Goal: Information Seeking & Learning: Understand process/instructions

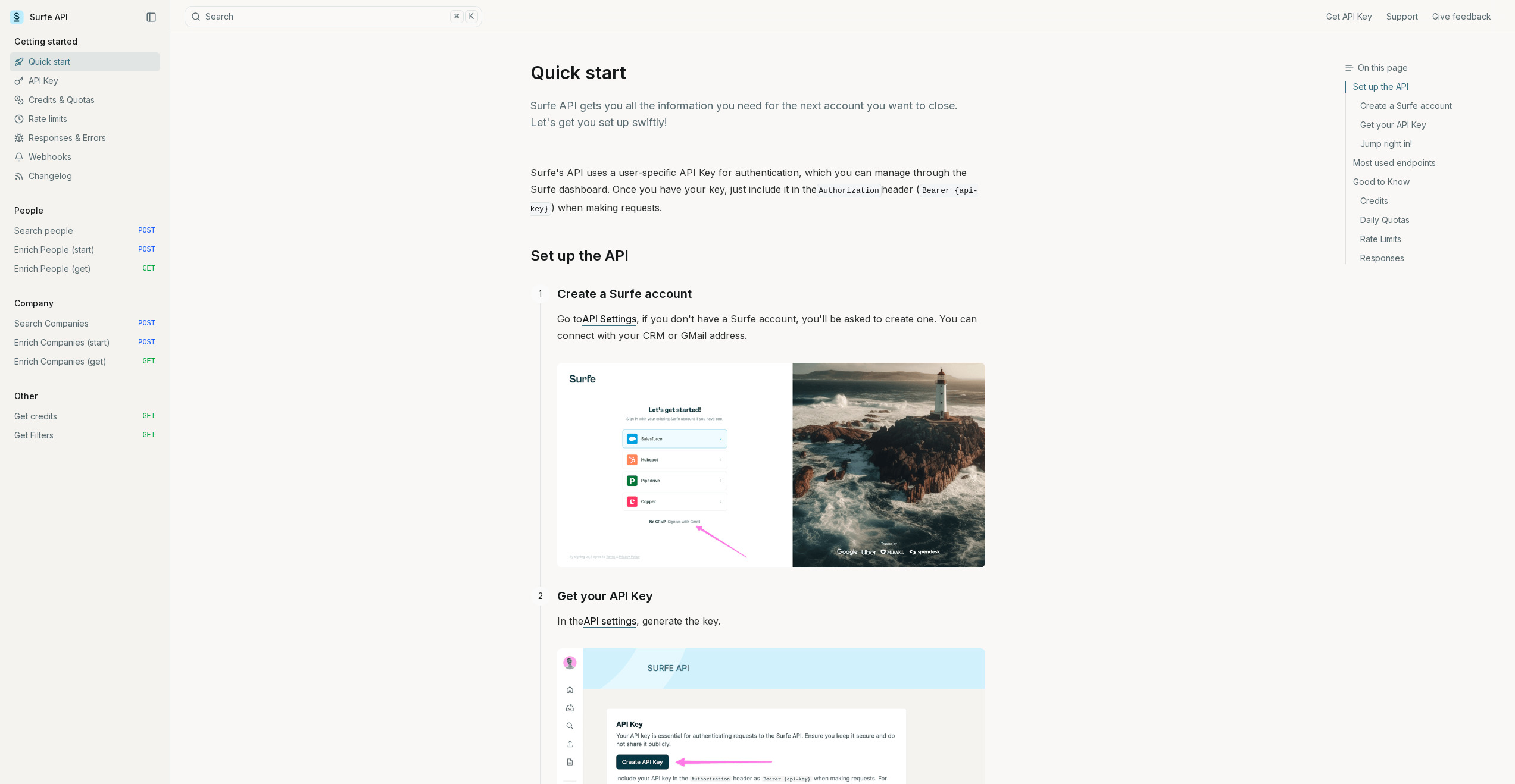
click at [33, 18] on link "Surfe API" at bounding box center [39, 18] width 58 height 18
click at [19, 16] on icon at bounding box center [17, 17] width 15 height 15
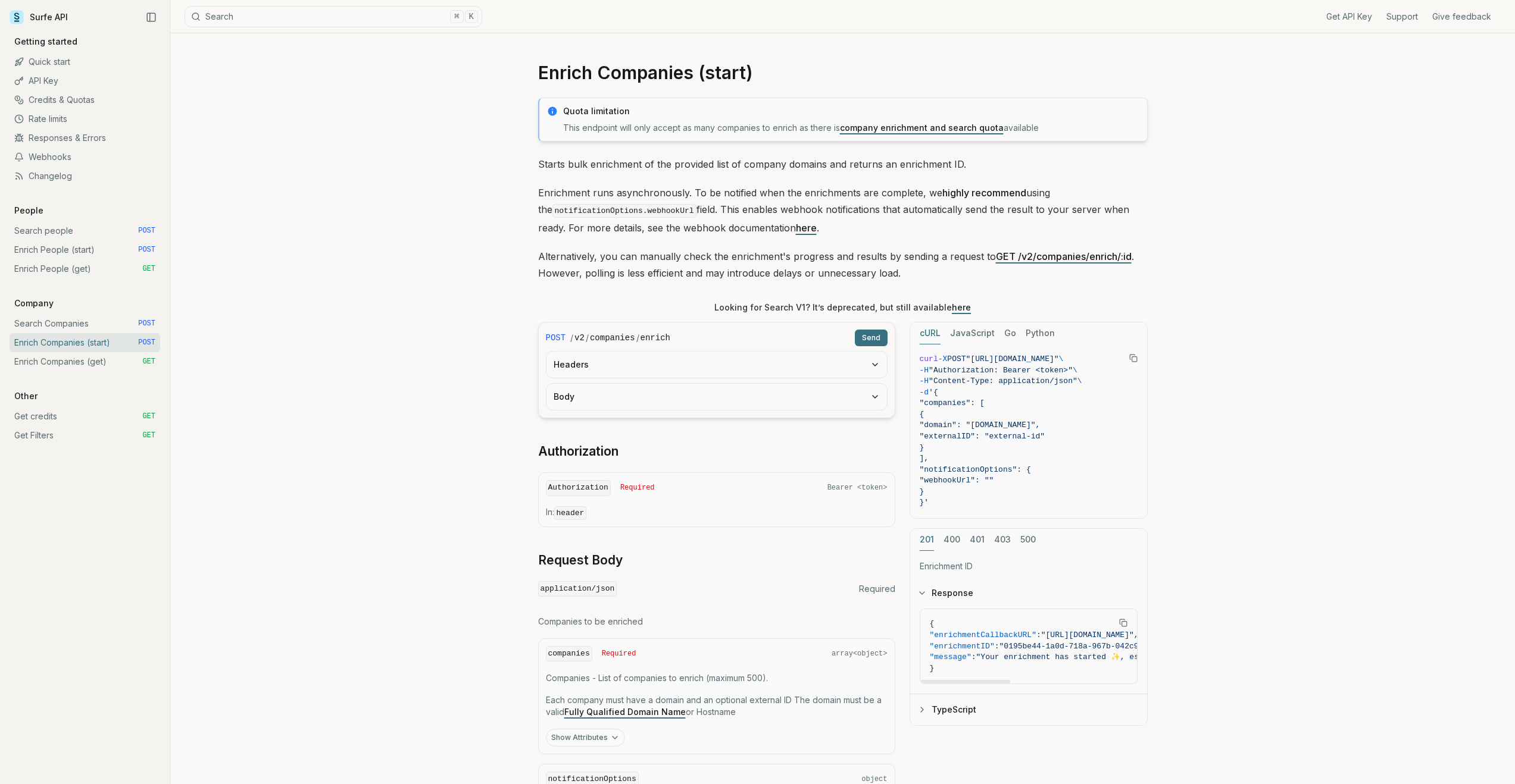
drag, startPoint x: 971, startPoint y: 679, endPoint x: 935, endPoint y: 662, distance: 39.8
click at [935, 680] on div at bounding box center [965, 682] width 90 height 4
click at [923, 705] on icon "button" at bounding box center [922, 710] width 10 height 10
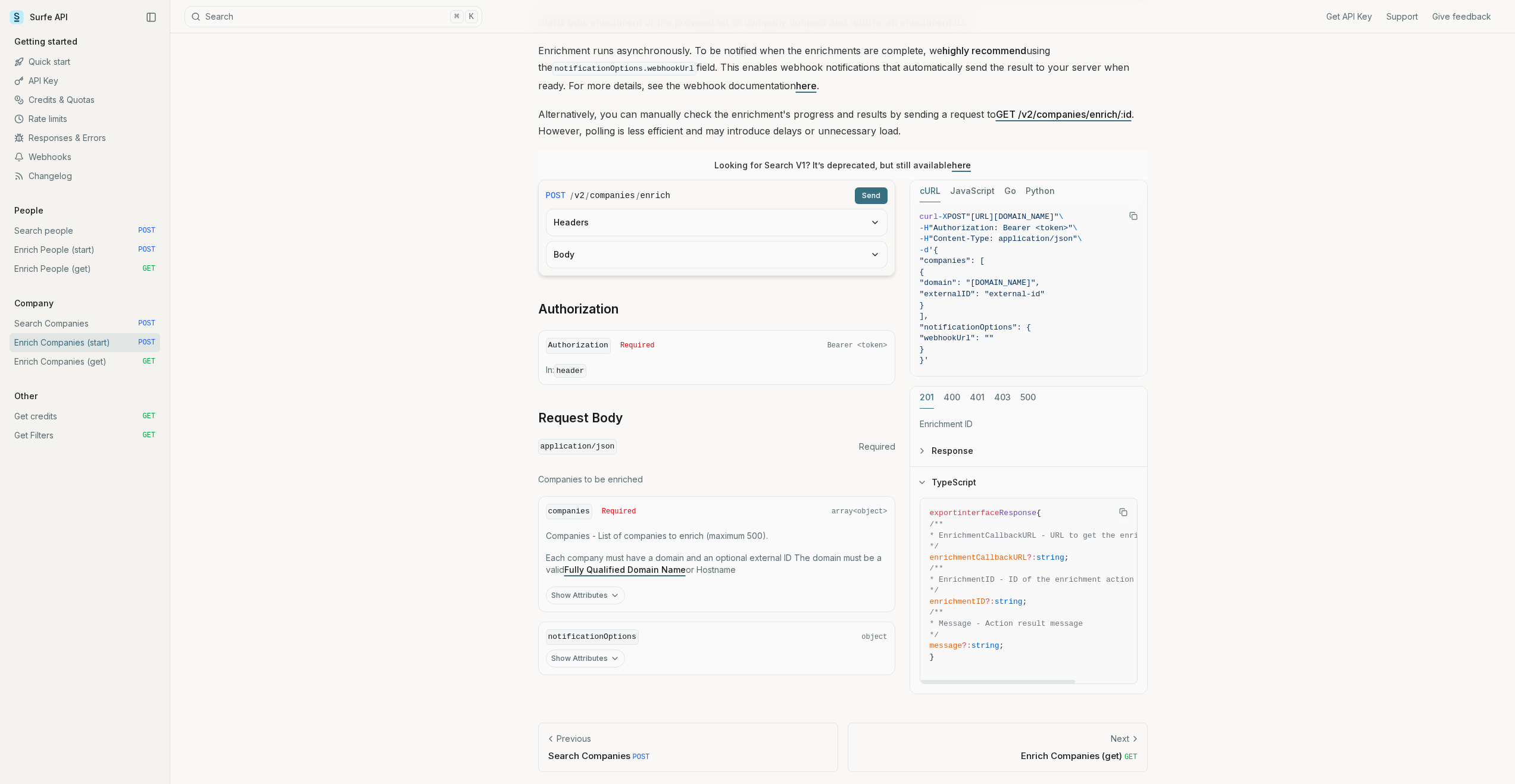
scroll to position [144, 0]
click at [948, 451] on button "Response" at bounding box center [1028, 449] width 236 height 31
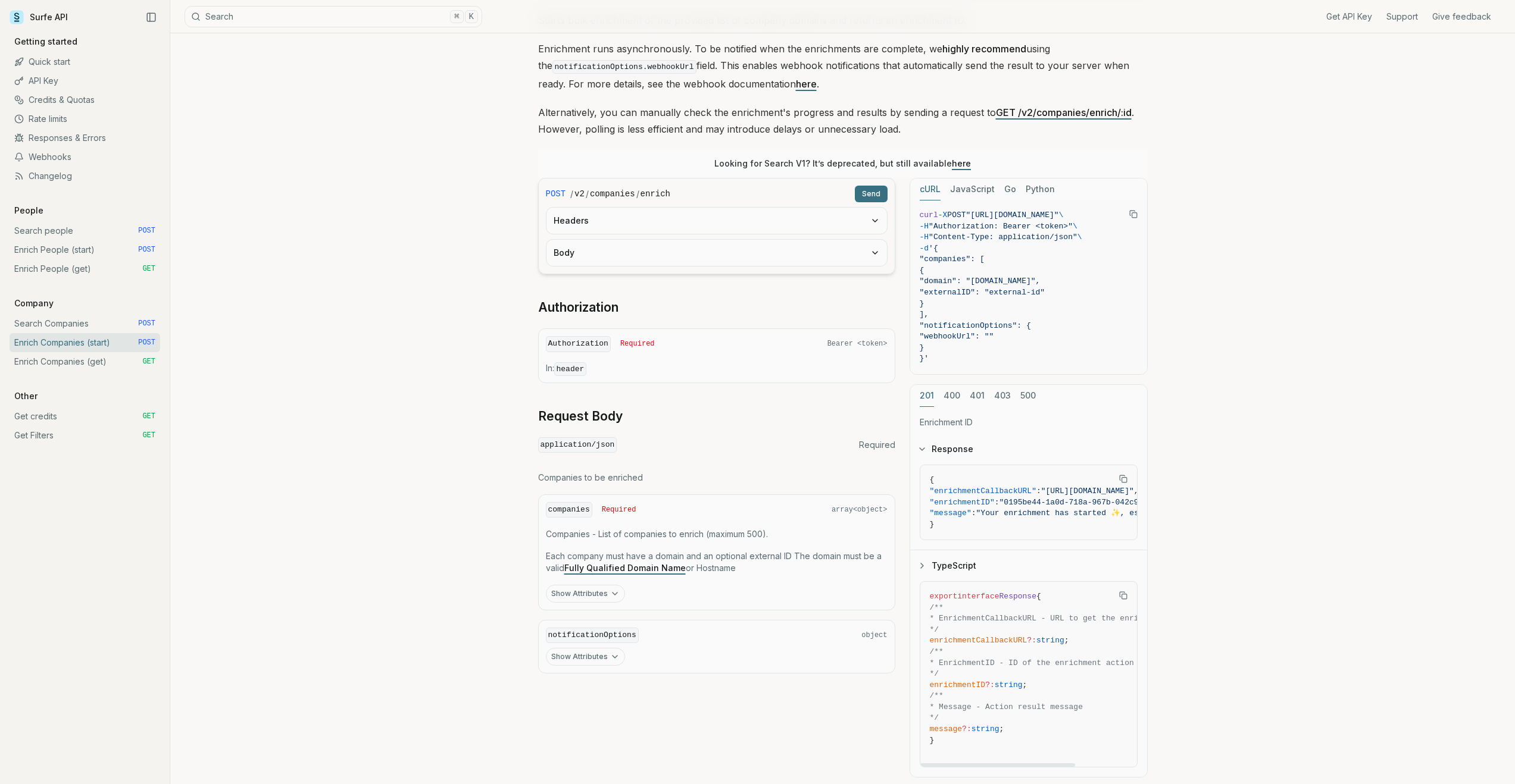
scroll to position [125, 0]
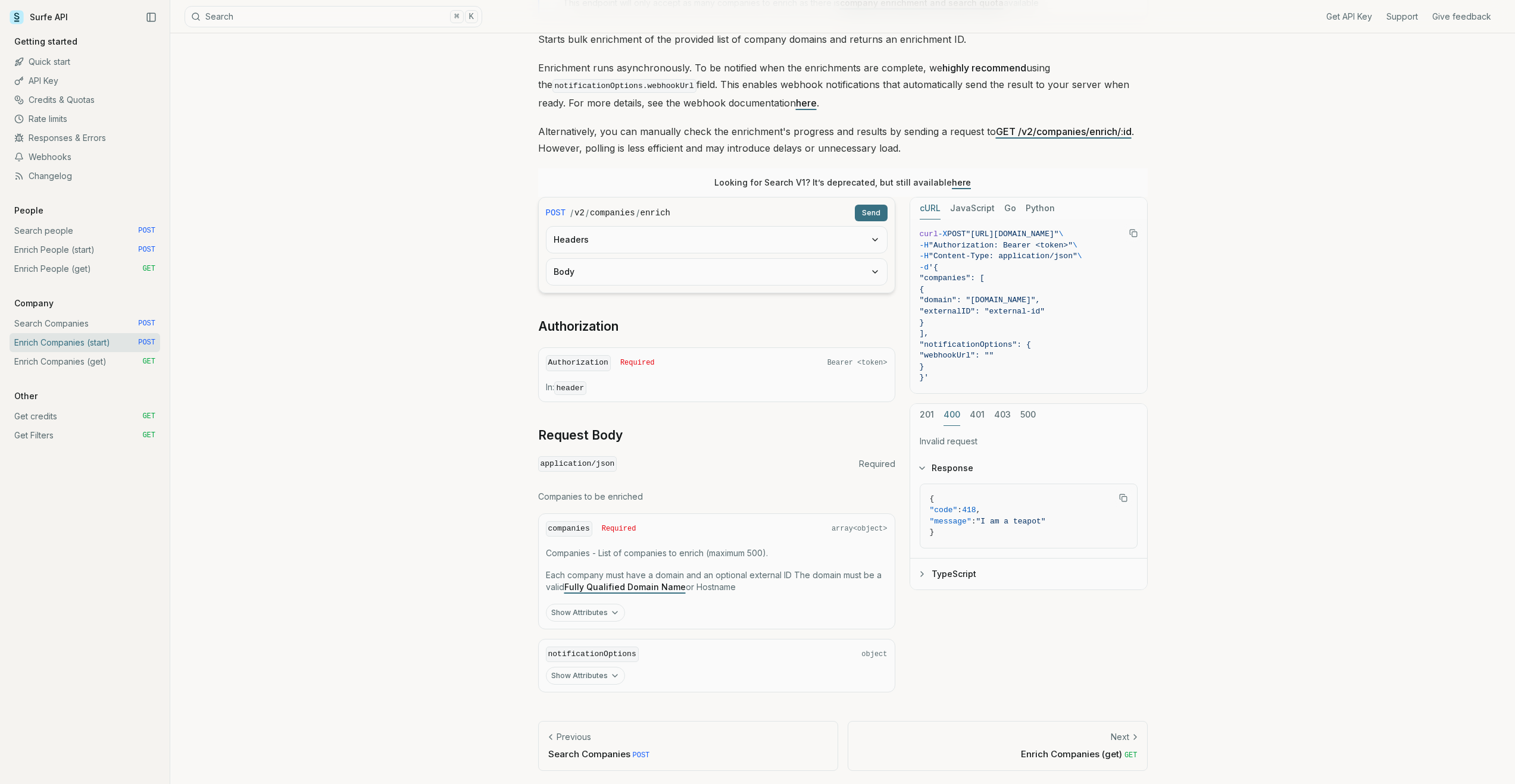
click at [955, 420] on button "400" at bounding box center [952, 414] width 17 height 22
click at [980, 415] on button "401" at bounding box center [976, 414] width 15 height 22
click at [1006, 414] on button "403" at bounding box center [1002, 414] width 17 height 22
click at [1029, 413] on button "500" at bounding box center [1028, 414] width 16 height 22
click at [929, 414] on button "201" at bounding box center [926, 414] width 15 height 22
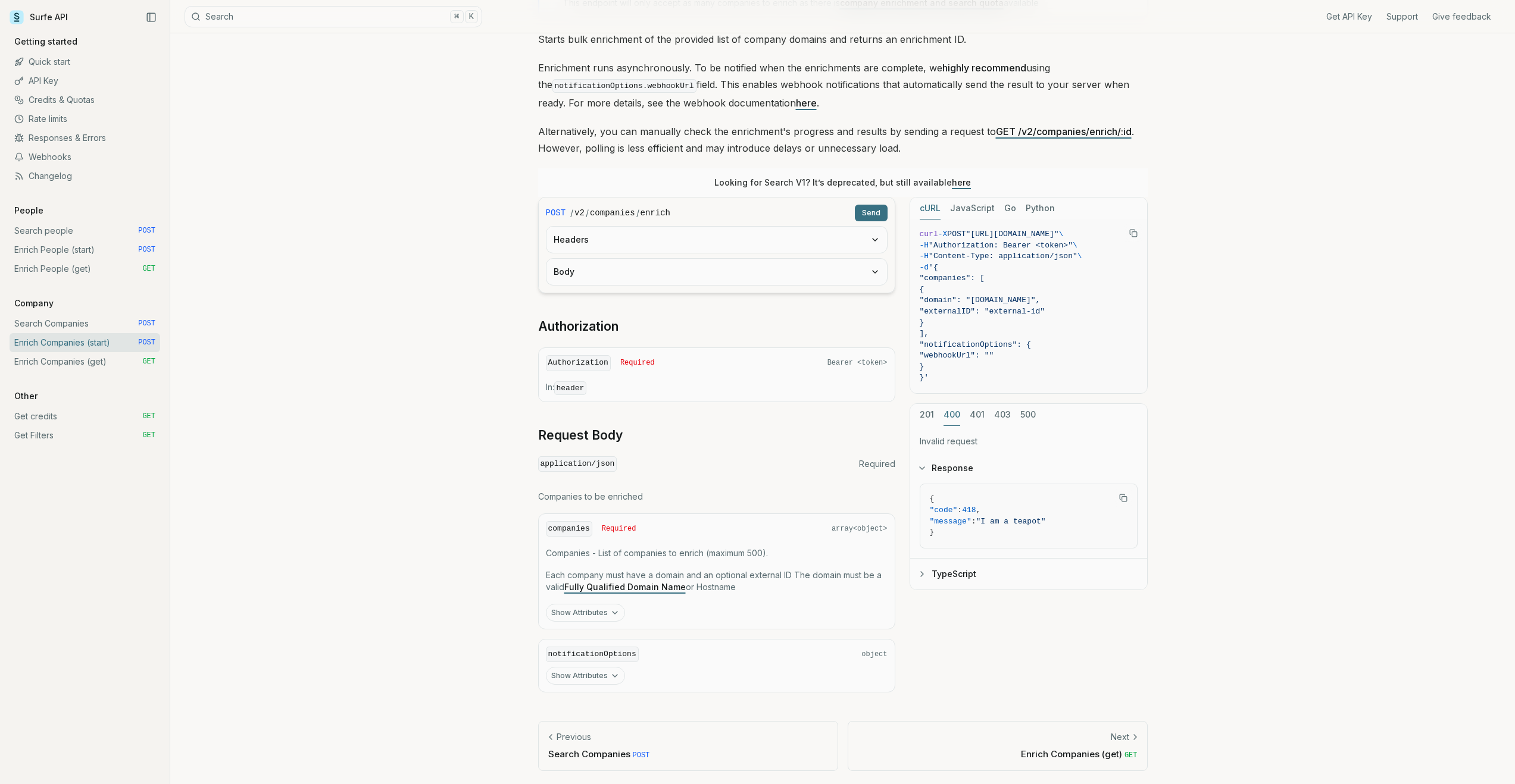
click at [952, 415] on button "400" at bounding box center [952, 414] width 17 height 22
click at [987, 414] on div "201 400 401 403 500" at bounding box center [1028, 414] width 236 height 22
click at [977, 414] on button "401" at bounding box center [976, 414] width 15 height 22
click at [1006, 414] on button "403" at bounding box center [1002, 414] width 17 height 22
click at [1027, 417] on button "500" at bounding box center [1028, 414] width 16 height 22
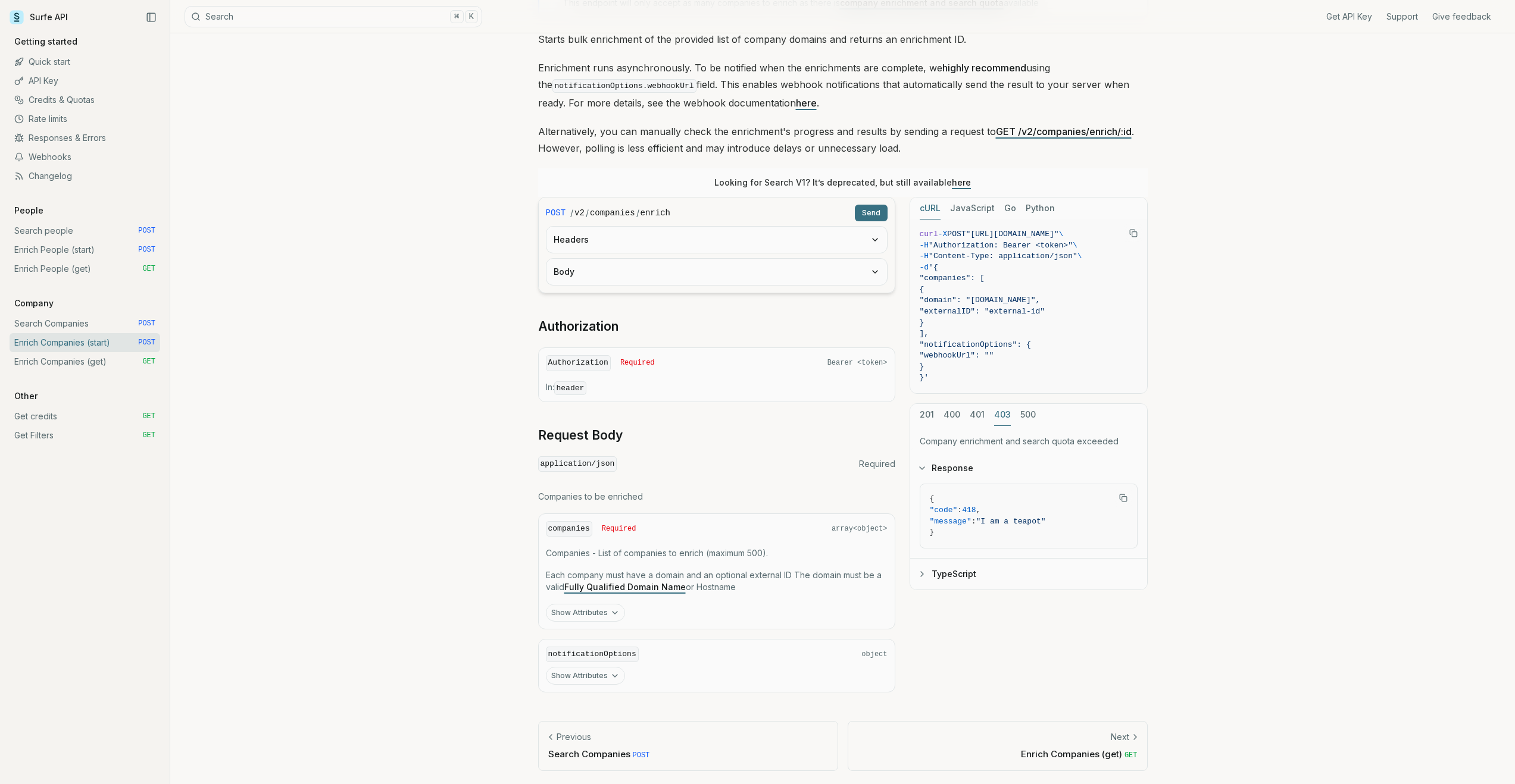
click at [1007, 417] on button "403" at bounding box center [1002, 414] width 17 height 22
click at [926, 414] on button "201" at bounding box center [926, 414] width 15 height 22
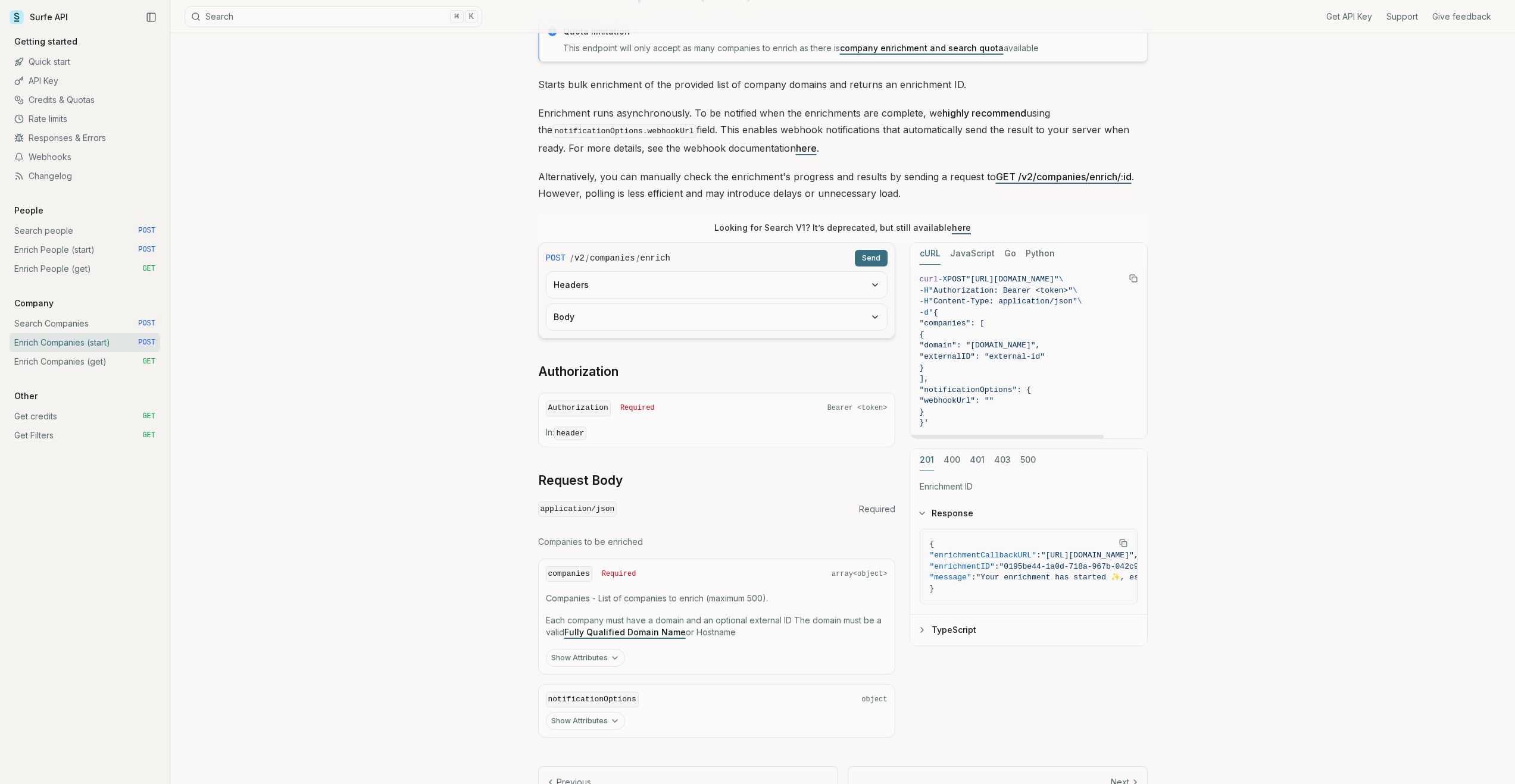
scroll to position [17, 0]
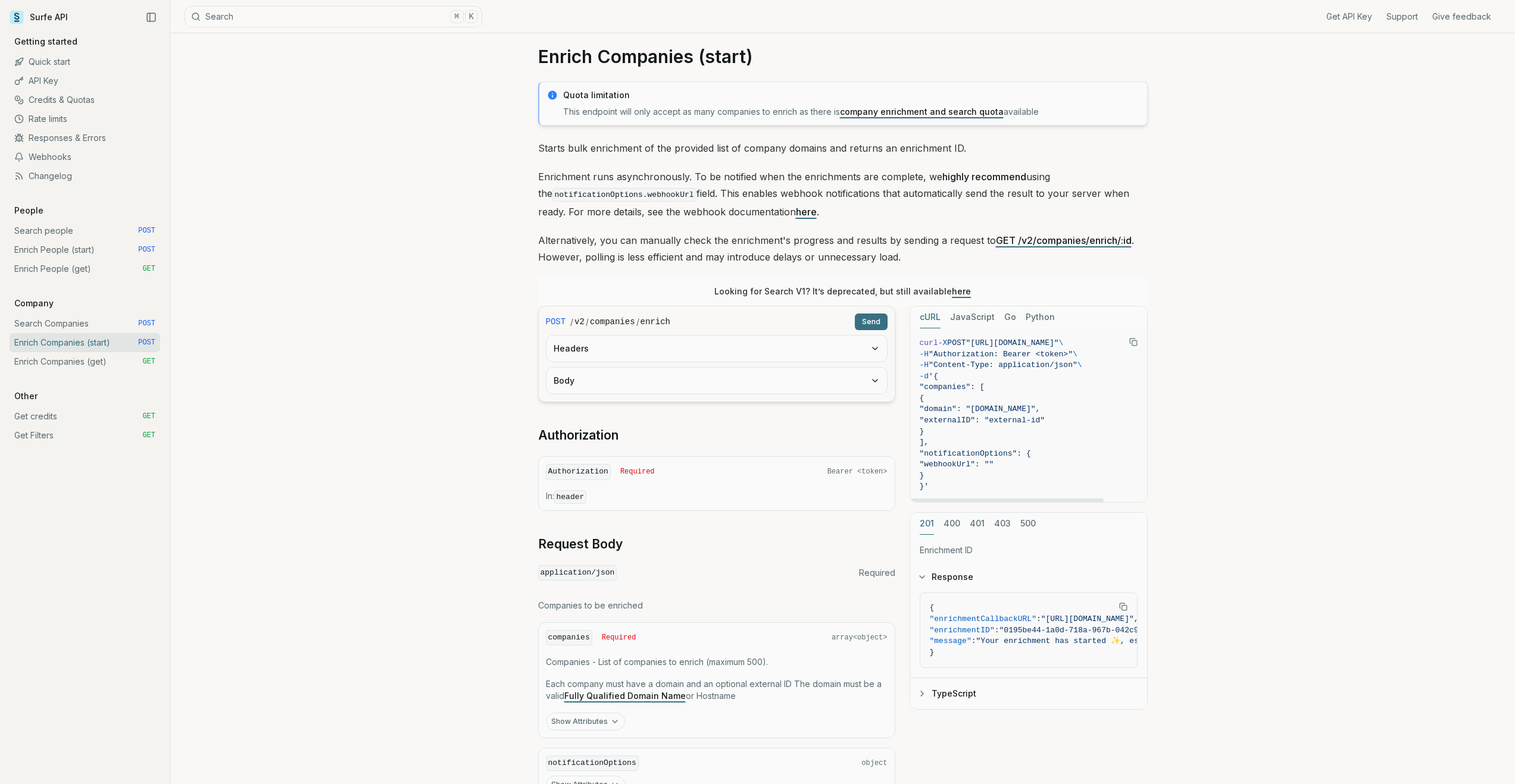
click at [1134, 342] on icon "Copy Text" at bounding box center [1133, 341] width 9 height 9
drag, startPoint x: 990, startPoint y: 491, endPoint x: 1028, endPoint y: 491, distance: 38.0
click at [1028, 491] on pre "curl -X POST "[URL][DOMAIN_NAME]" \ -H "Authorization: Bearer <token>" \ -H "Co…" at bounding box center [1028, 415] width 236 height 174
drag, startPoint x: 1022, startPoint y: 500, endPoint x: 850, endPoint y: 470, distance: 174.6
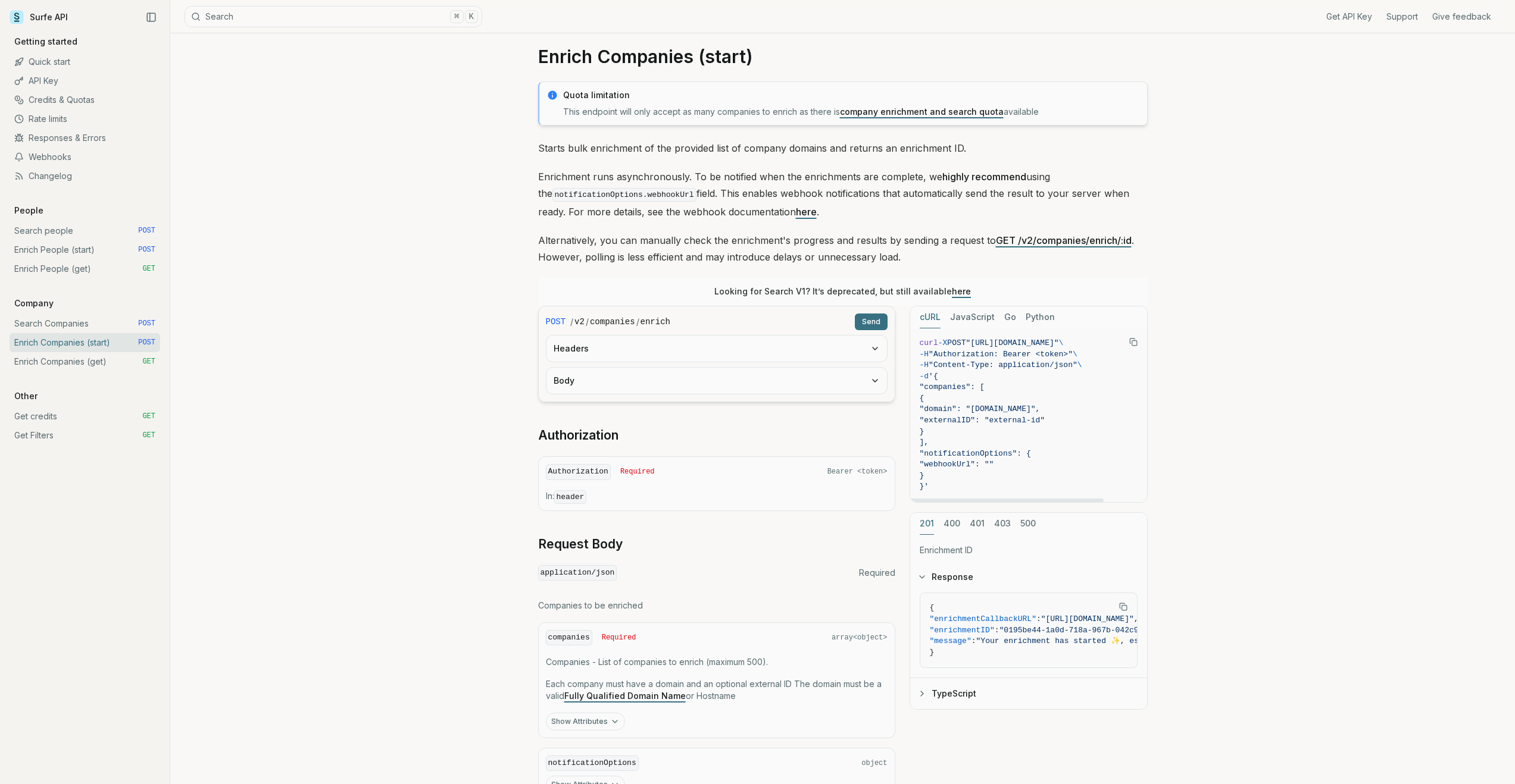
click at [910, 499] on div at bounding box center [1006, 501] width 194 height 4
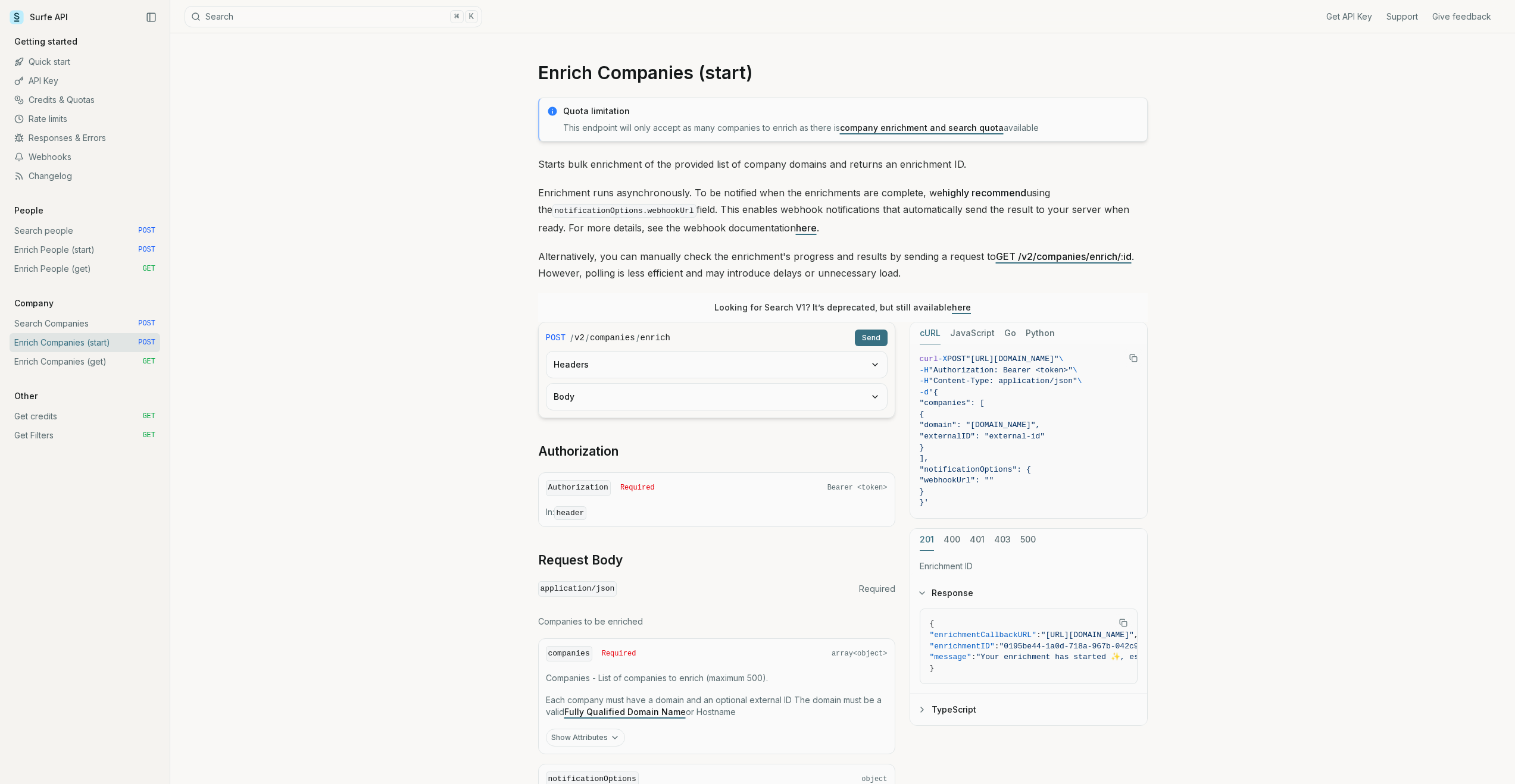
click at [559, 160] on p "Starts bulk enrichment of the provided list of company domains and returns an e…" at bounding box center [843, 163] width 609 height 17
click at [939, 166] on p "Starts bulk enrichment of the provided list of company domains and returns an e…" at bounding box center [843, 163] width 609 height 17
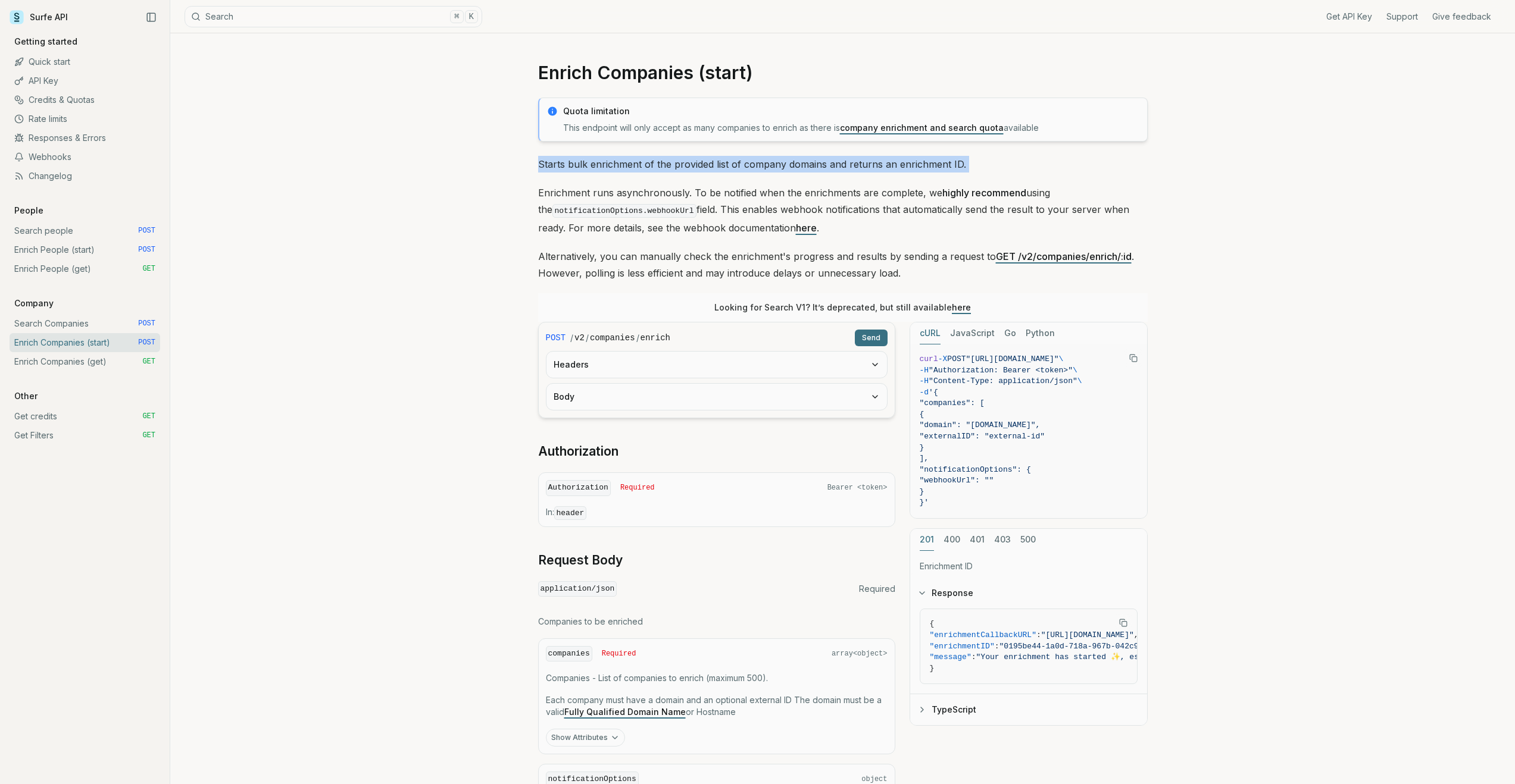
click at [940, 166] on p "Starts bulk enrichment of the provided list of company domains and returns an e…" at bounding box center [843, 163] width 609 height 17
click at [1070, 173] on div "Quota limitation This endpoint will only accept as many companies to enrich as …" at bounding box center [843, 457] width 609 height 720
click at [99, 324] on link "Search Companies POST" at bounding box center [85, 324] width 151 height 19
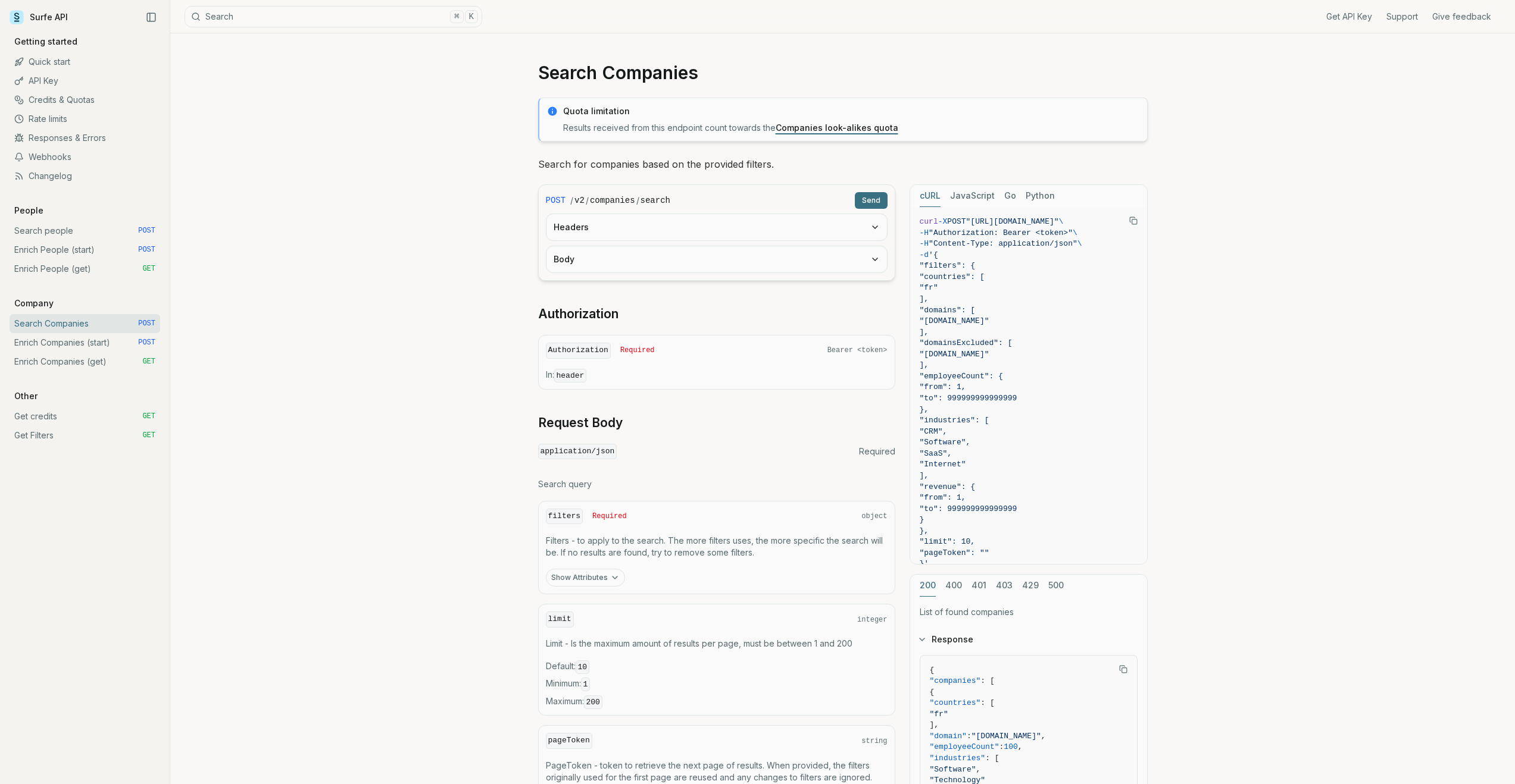
click at [276, 9] on button "Search ⌘ K" at bounding box center [334, 17] width 298 height 21
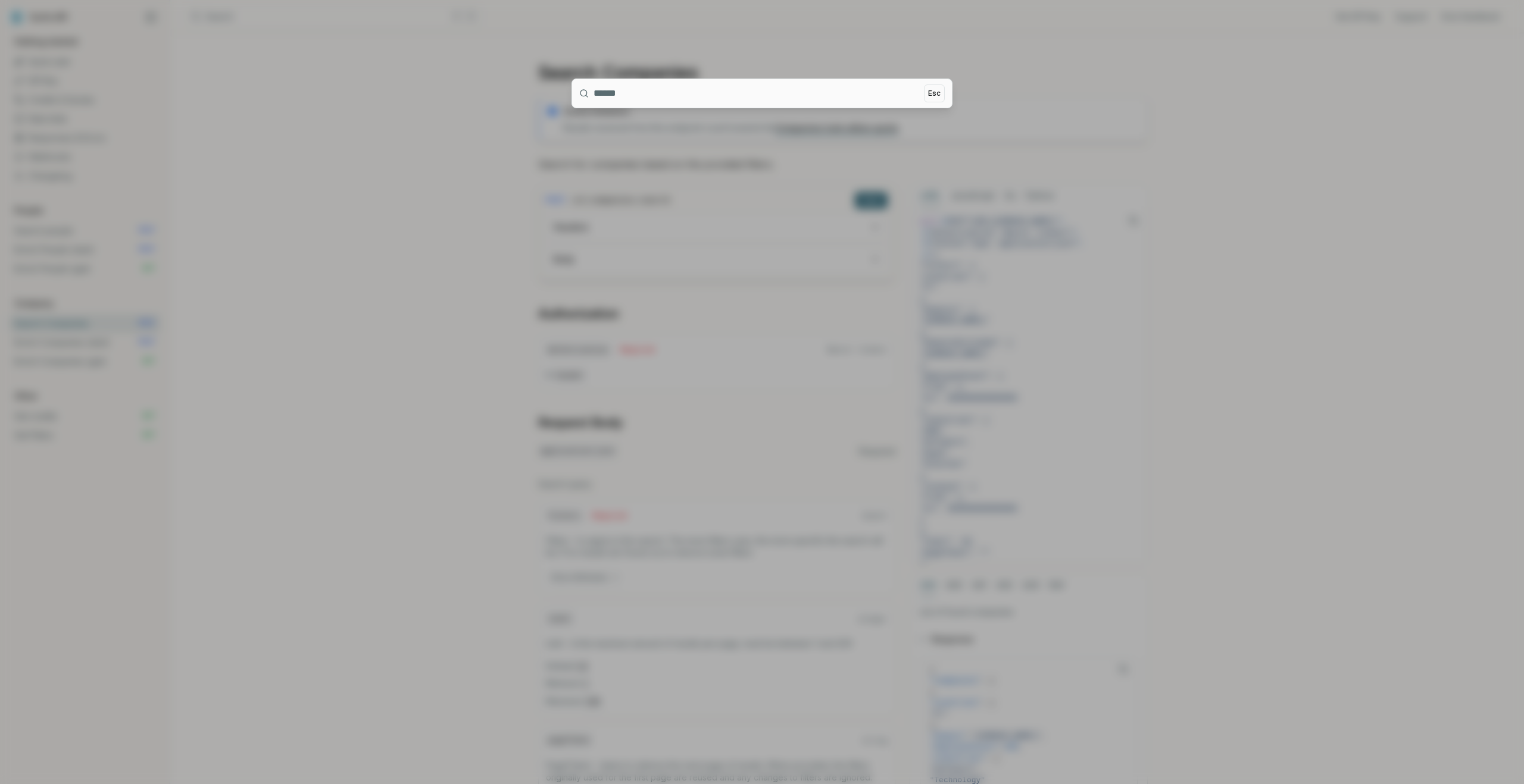
click at [350, 222] on div at bounding box center [762, 392] width 1524 height 784
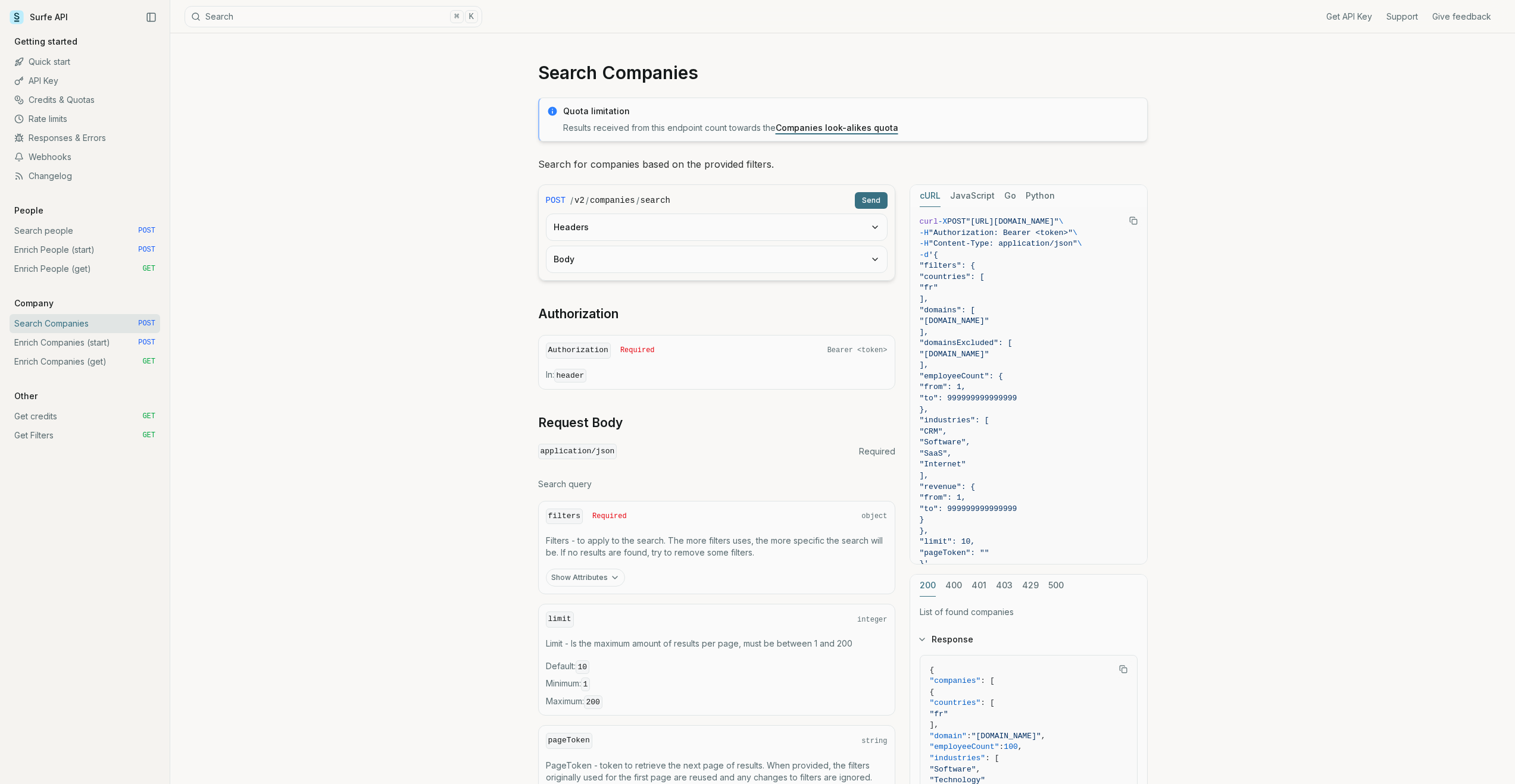
click at [53, 62] on link "Quick start" at bounding box center [85, 62] width 151 height 19
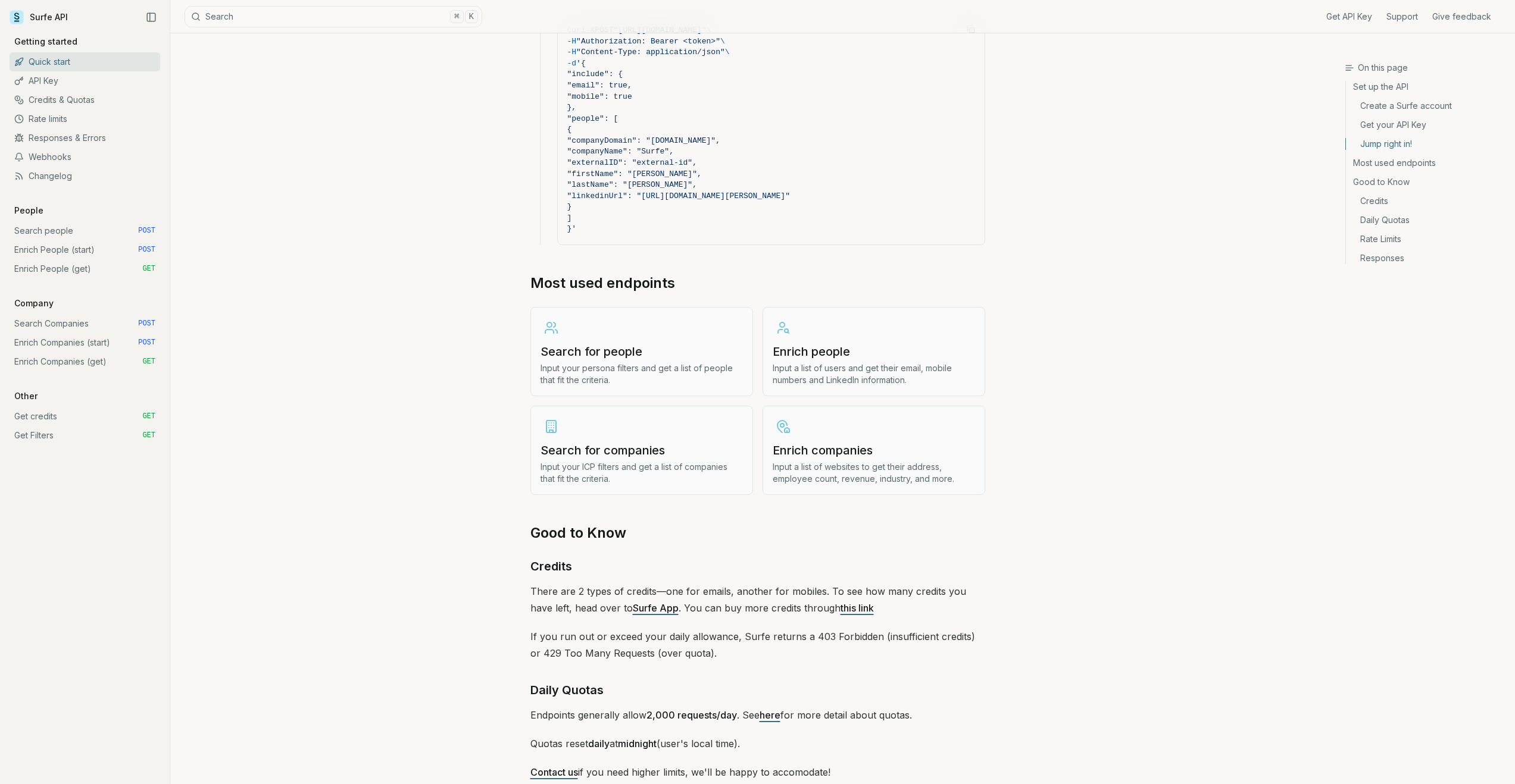
scroll to position [1253, 0]
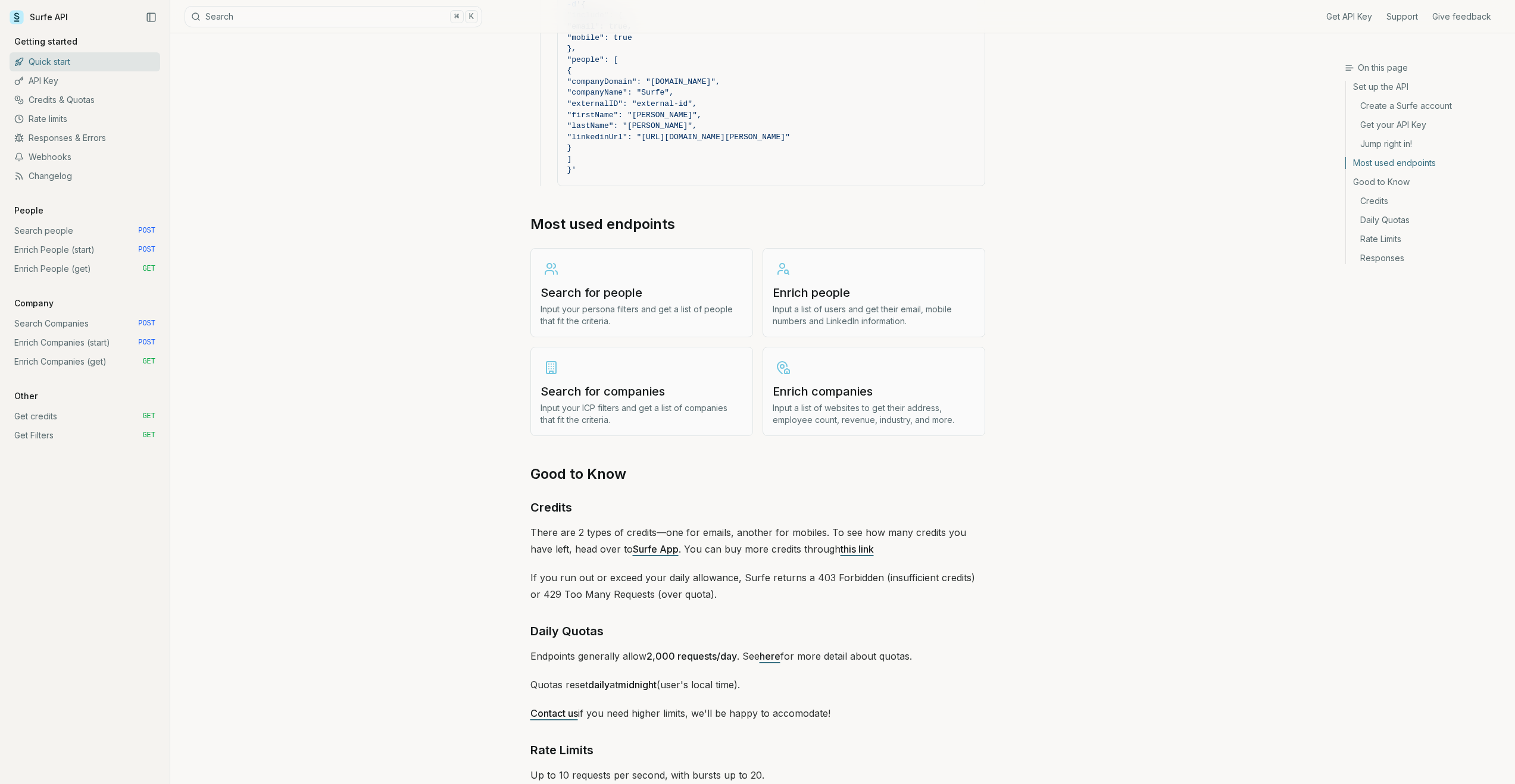
click at [679, 403] on p "Input your ICP filters and get a list of companies that fit the criteria." at bounding box center [641, 414] width 202 height 23
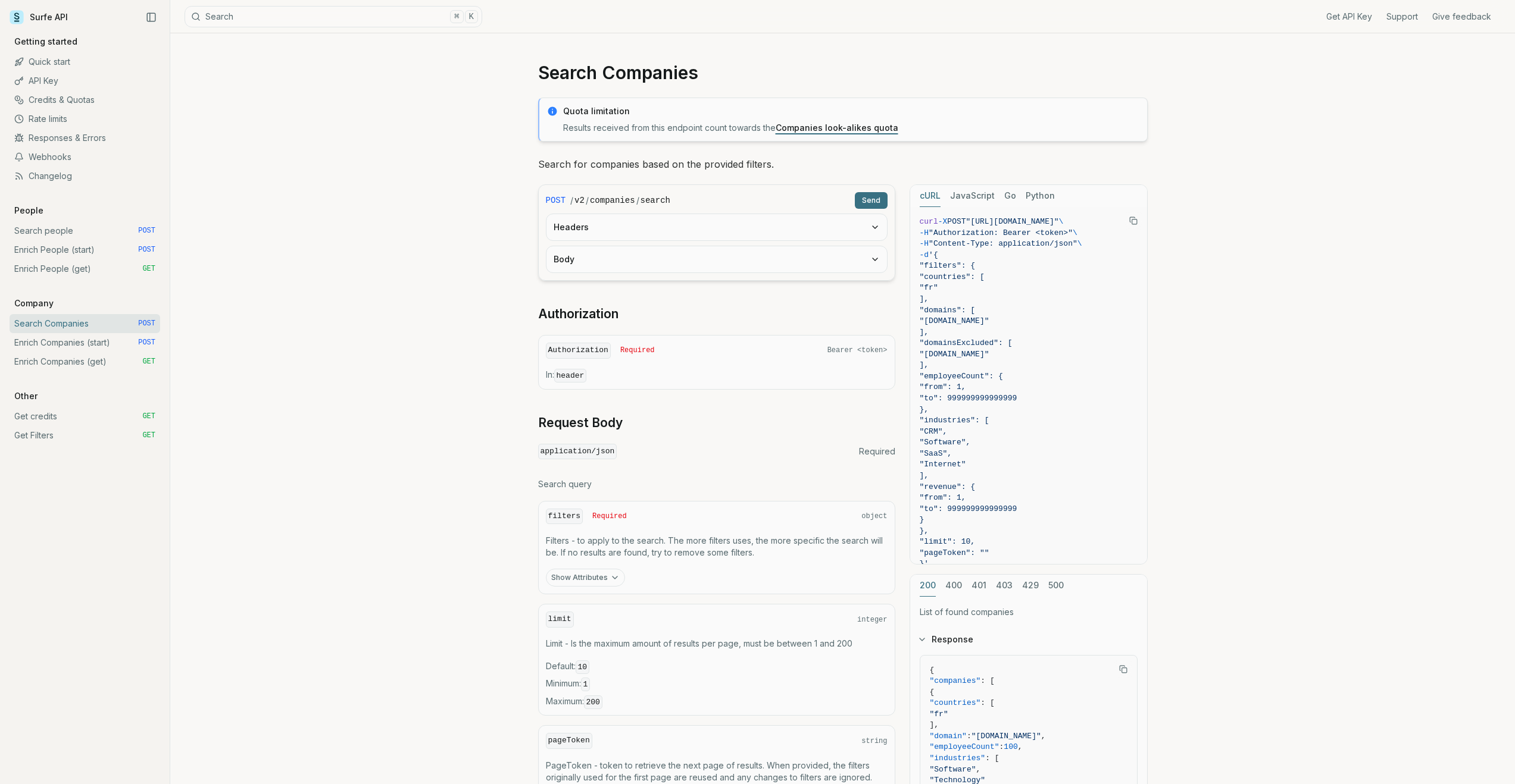
click at [691, 228] on button "Headers" at bounding box center [717, 227] width 341 height 26
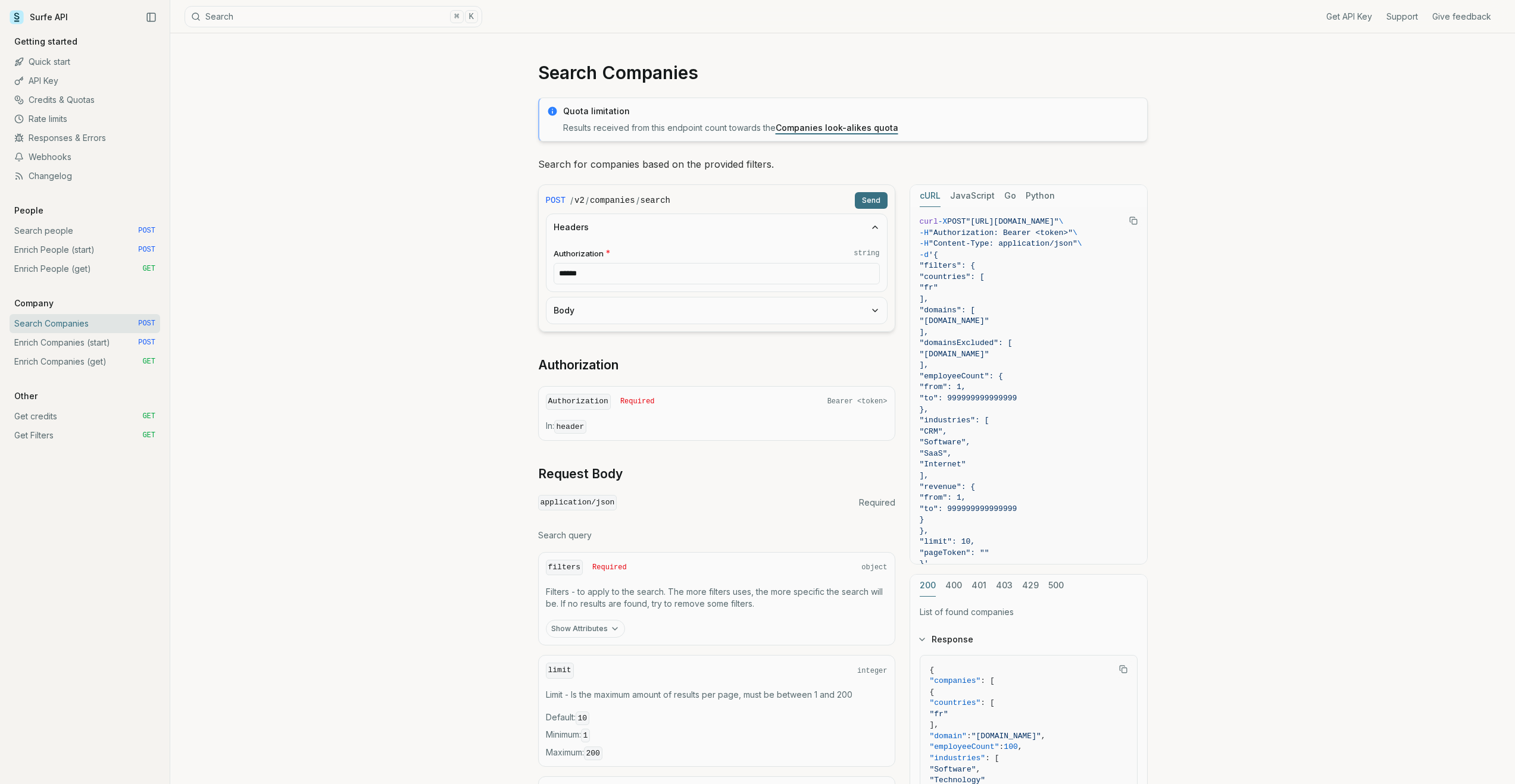
click at [691, 228] on button "Headers" at bounding box center [717, 227] width 341 height 26
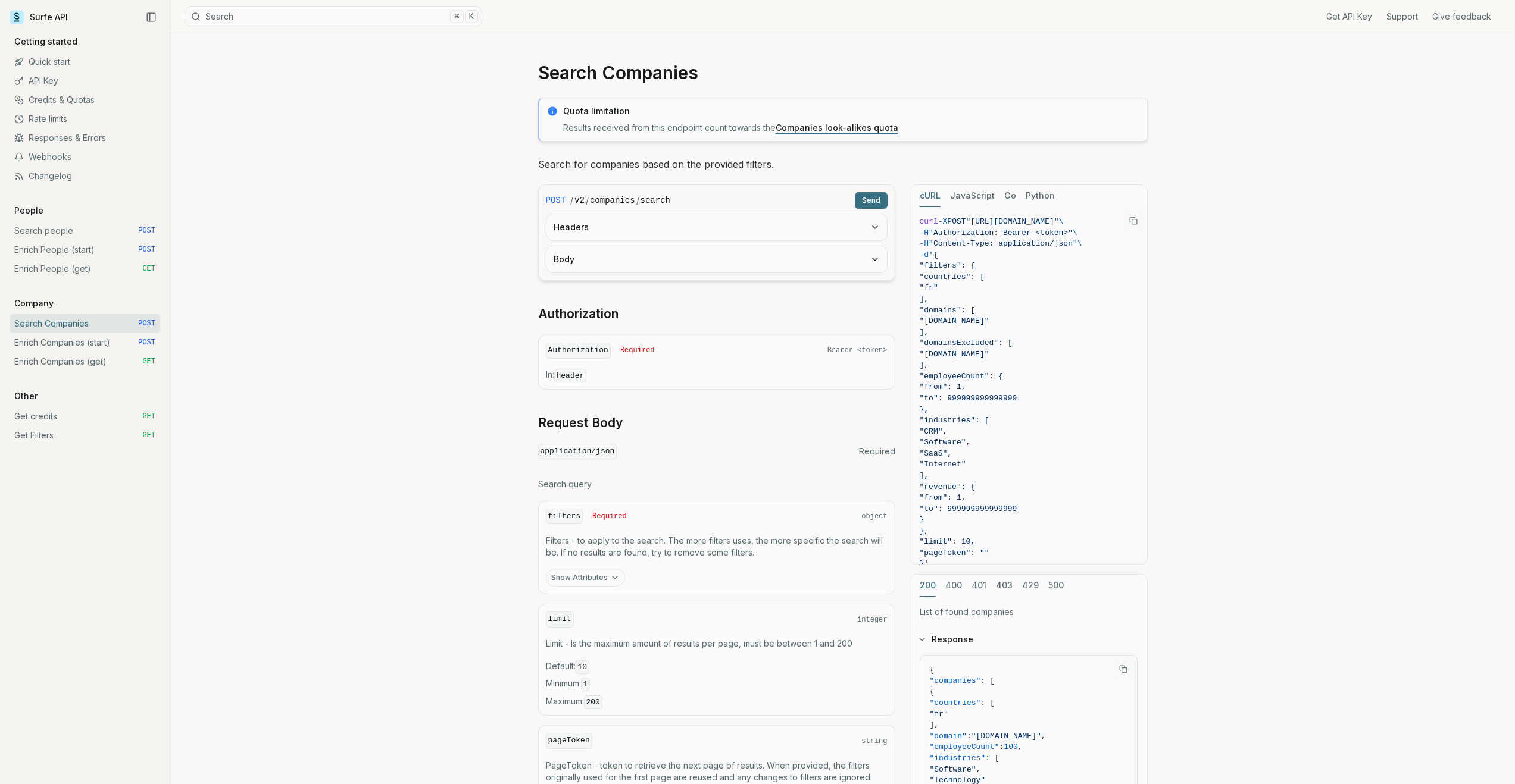
click at [649, 257] on button "Body" at bounding box center [717, 259] width 341 height 26
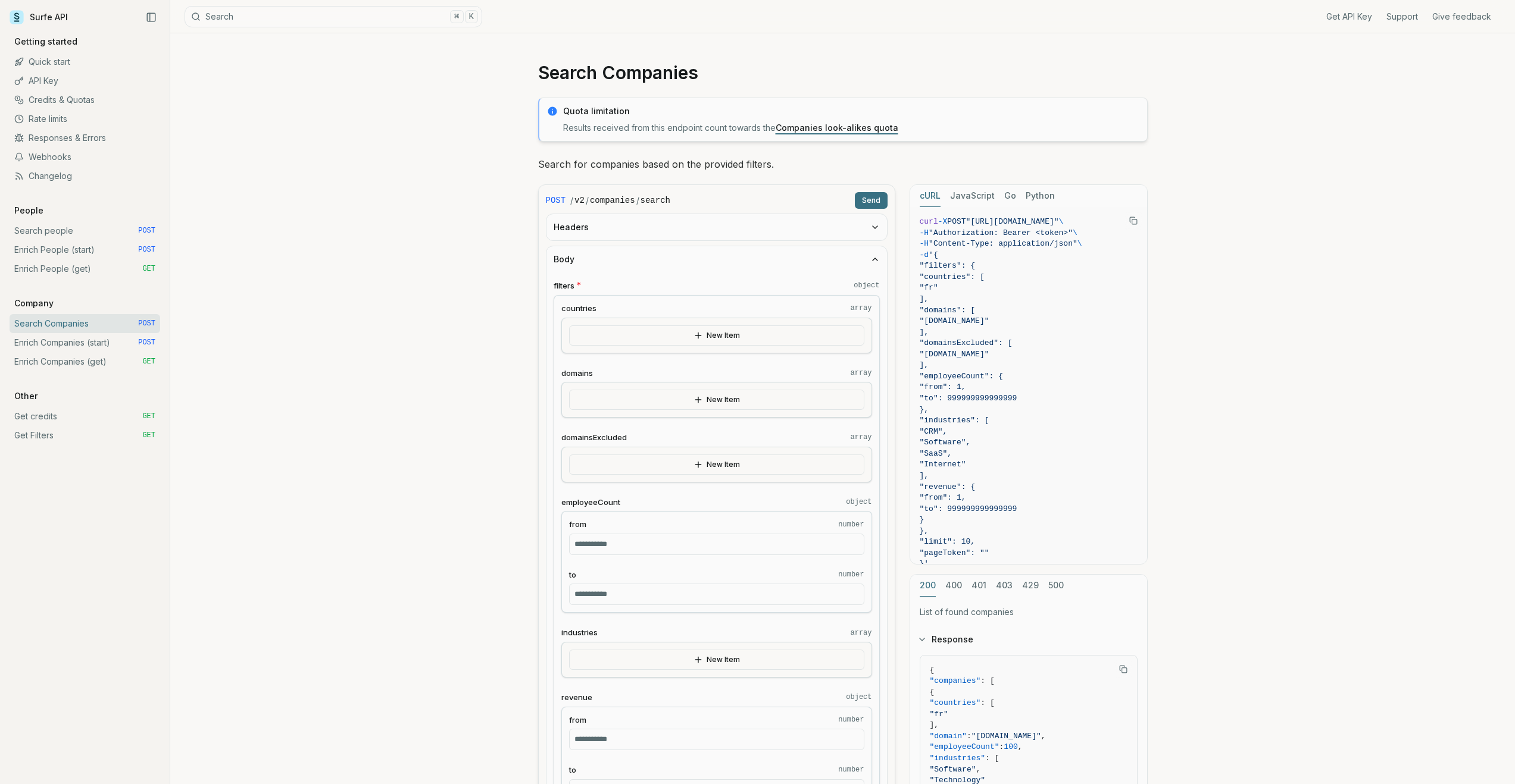
click at [646, 263] on button "Body" at bounding box center [717, 259] width 341 height 26
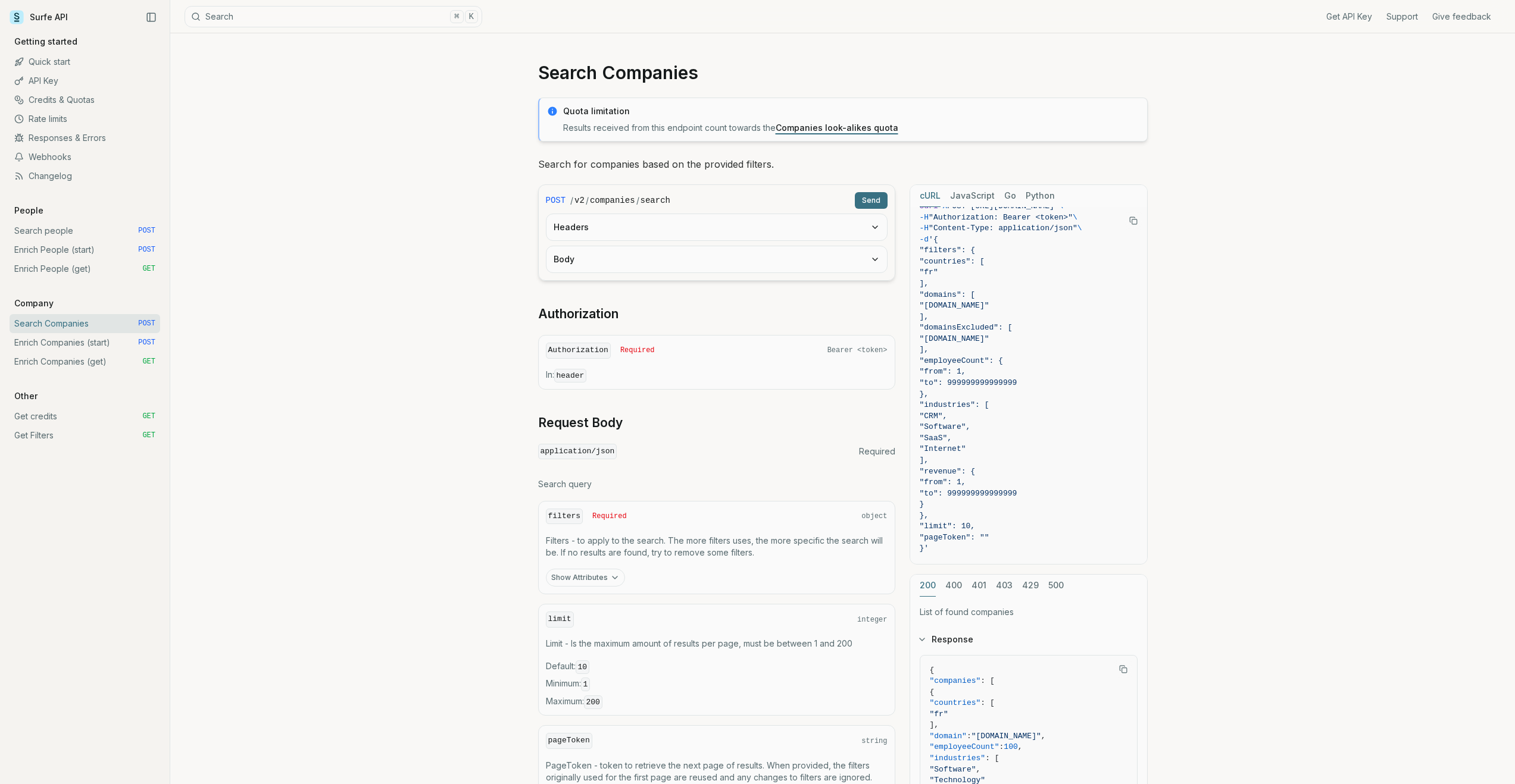
click at [97, 341] on link "Enrich Companies (start) POST" at bounding box center [85, 343] width 151 height 19
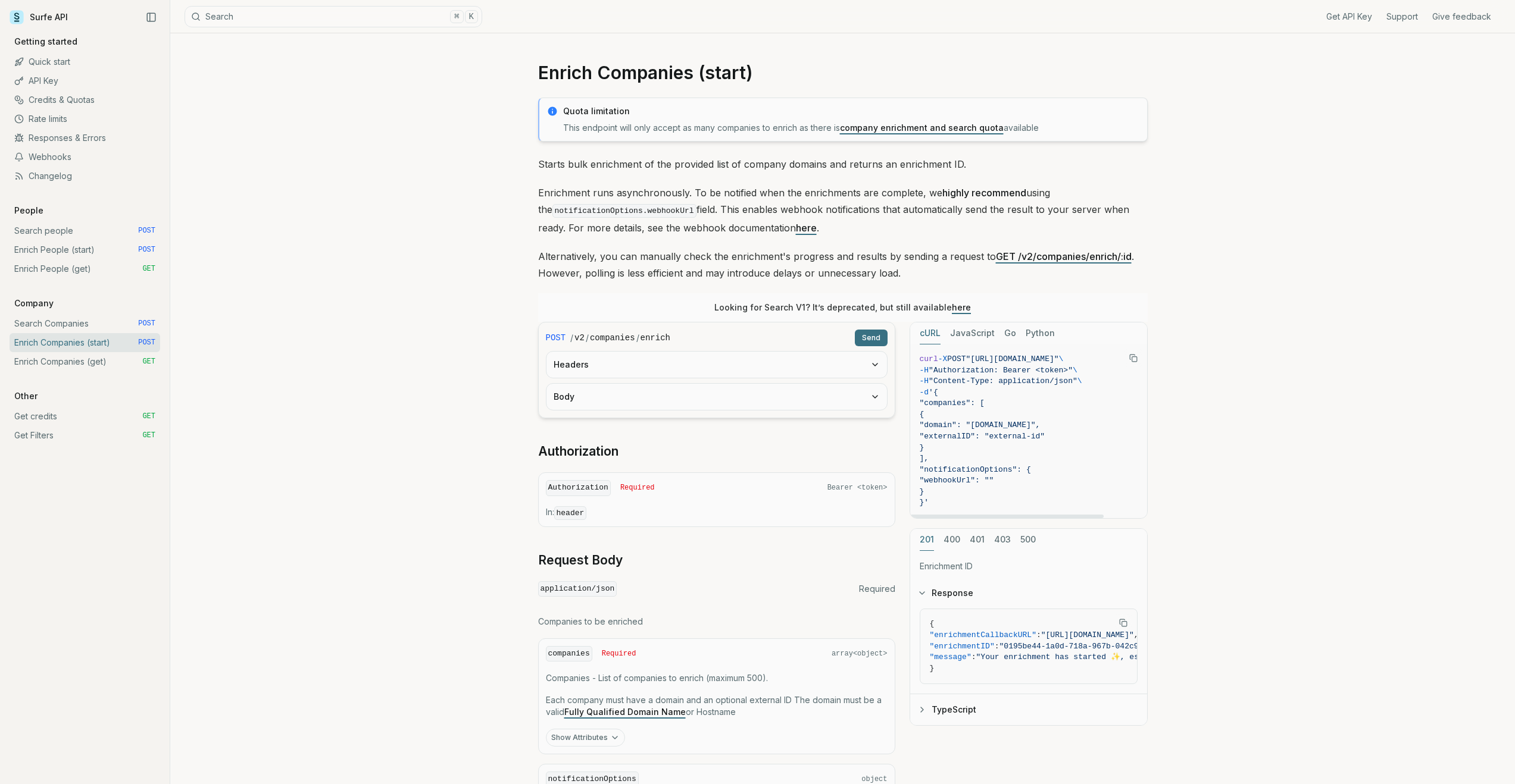
drag, startPoint x: 1046, startPoint y: 507, endPoint x: 1082, endPoint y: 506, distance: 36.0
click at [1082, 506] on span "}'" at bounding box center [1028, 503] width 218 height 12
drag, startPoint x: 1078, startPoint y: 518, endPoint x: 1098, endPoint y: 516, distance: 20.1
click at [1101, 516] on div "cURL JavaScript Go Python curl -X POST "[URL][DOMAIN_NAME]" \ -H "Authorization…" at bounding box center [1028, 523] width 238 height 404
click at [1212, 473] on div "Enrich Companies (start) Quota limitation This endpoint will only accept as man…" at bounding box center [843, 472] width 1345 height 877
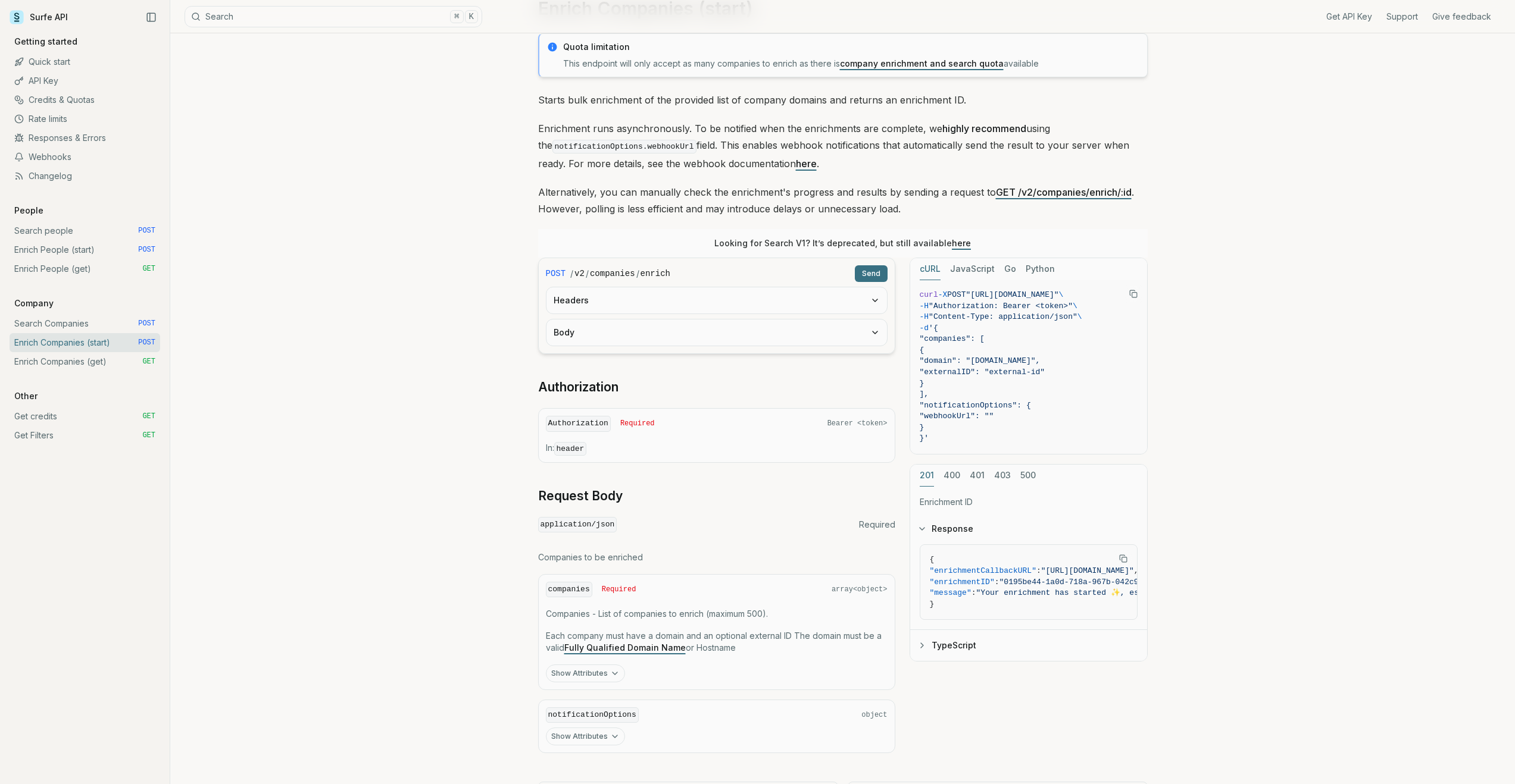
scroll to position [125, 0]
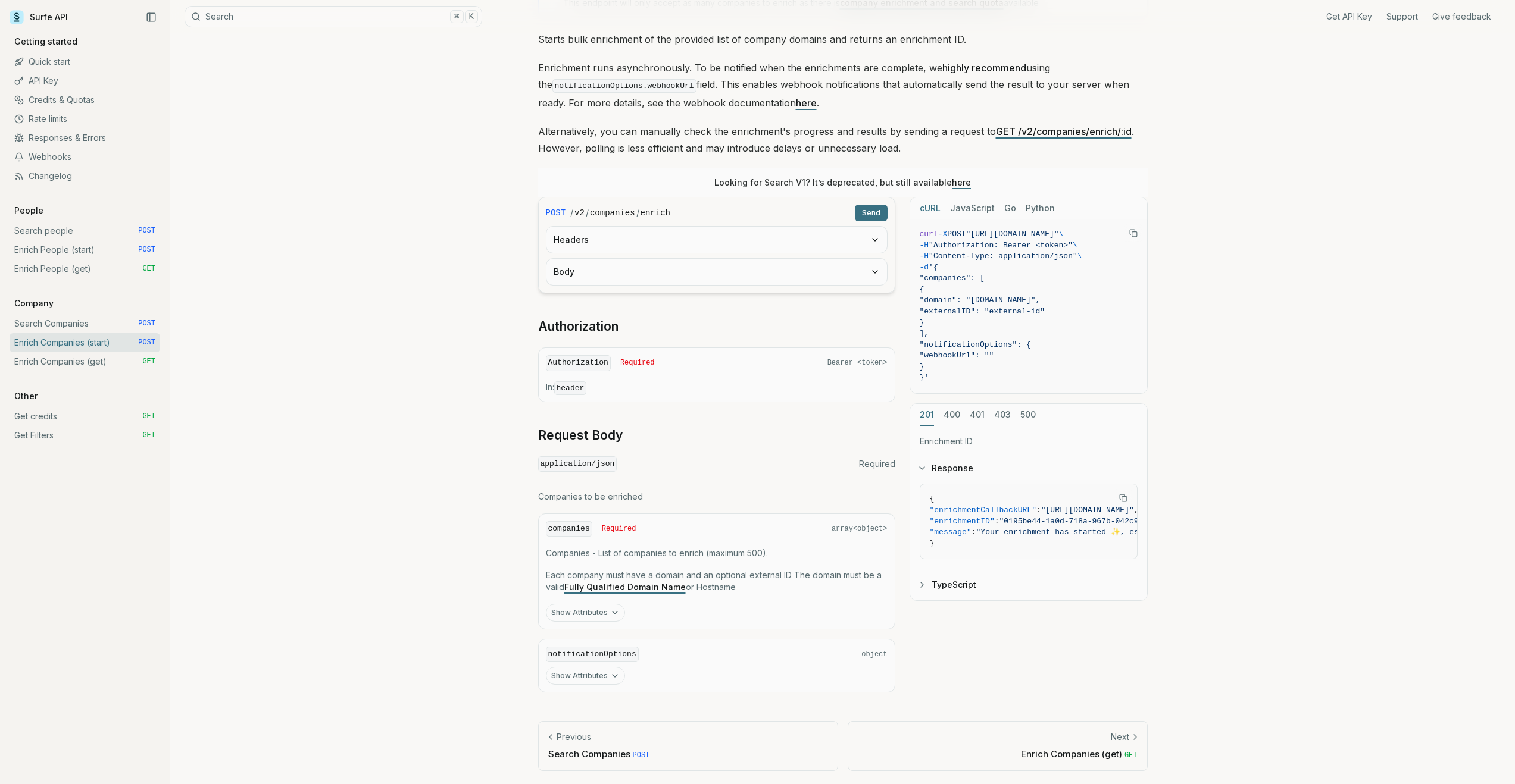
click at [595, 616] on button "Show Attributes" at bounding box center [585, 613] width 79 height 18
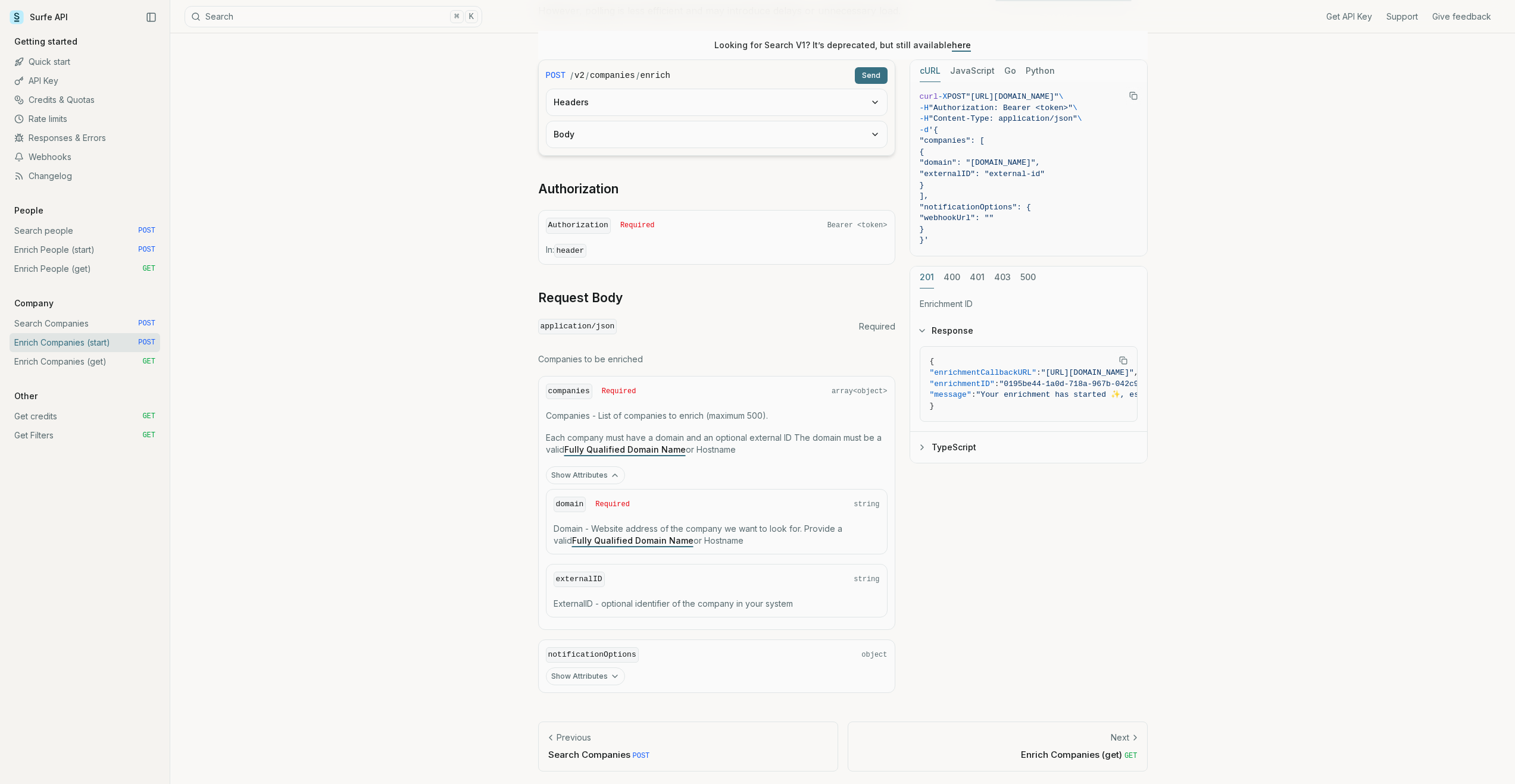
scroll to position [263, 0]
drag, startPoint x: 611, startPoint y: 602, endPoint x: 709, endPoint y: 604, distance: 98.0
click at [709, 604] on p "ExternalID - optional identifier of the company in your system" at bounding box center [716, 603] width 326 height 12
click at [1015, 593] on div "POST / v2 / companies / enrich Send Headers Body Authorization Authorization Re…" at bounding box center [843, 375] width 609 height 633
drag, startPoint x: 808, startPoint y: 603, endPoint x: 561, endPoint y: 590, distance: 247.3
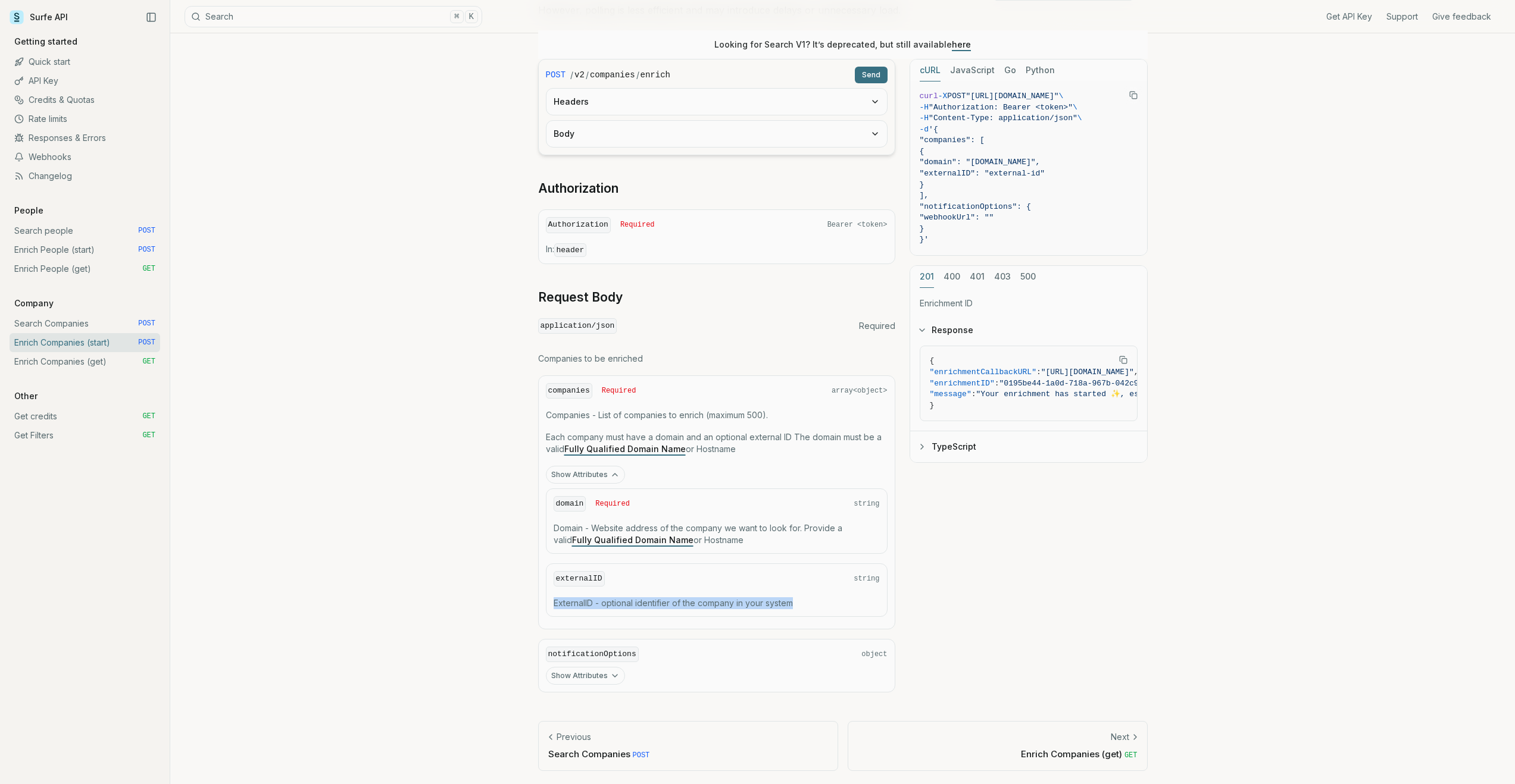
click at [561, 590] on div "externalID string ExternalID - optional identifier of the company in your system" at bounding box center [716, 589] width 342 height 53
click at [1273, 624] on div "Enrich Companies (start) Quota limitation This endpoint will only accept as man…" at bounding box center [843, 278] width 1345 height 1016
